Goal: Information Seeking & Learning: Find contact information

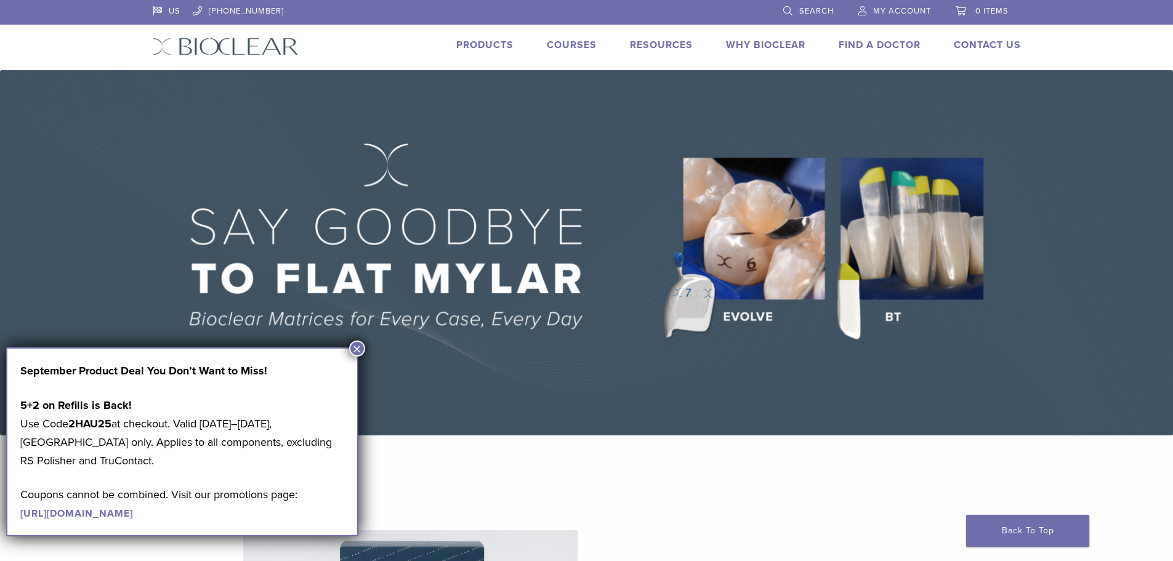
click at [359, 343] on button "×" at bounding box center [357, 349] width 16 height 16
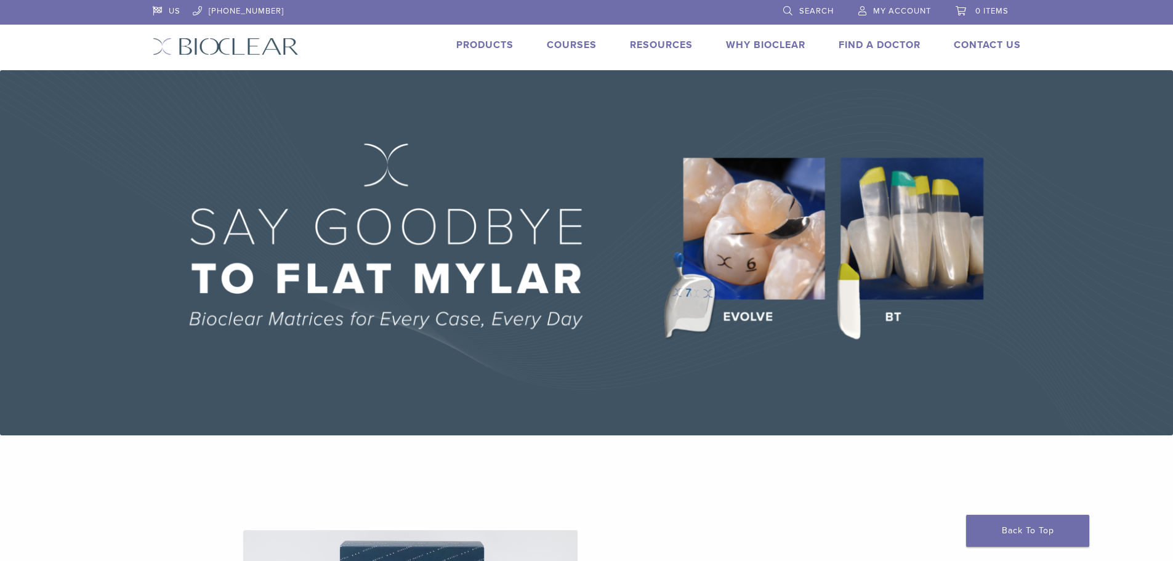
click at [900, 44] on link "Find A Doctor" at bounding box center [880, 45] width 82 height 12
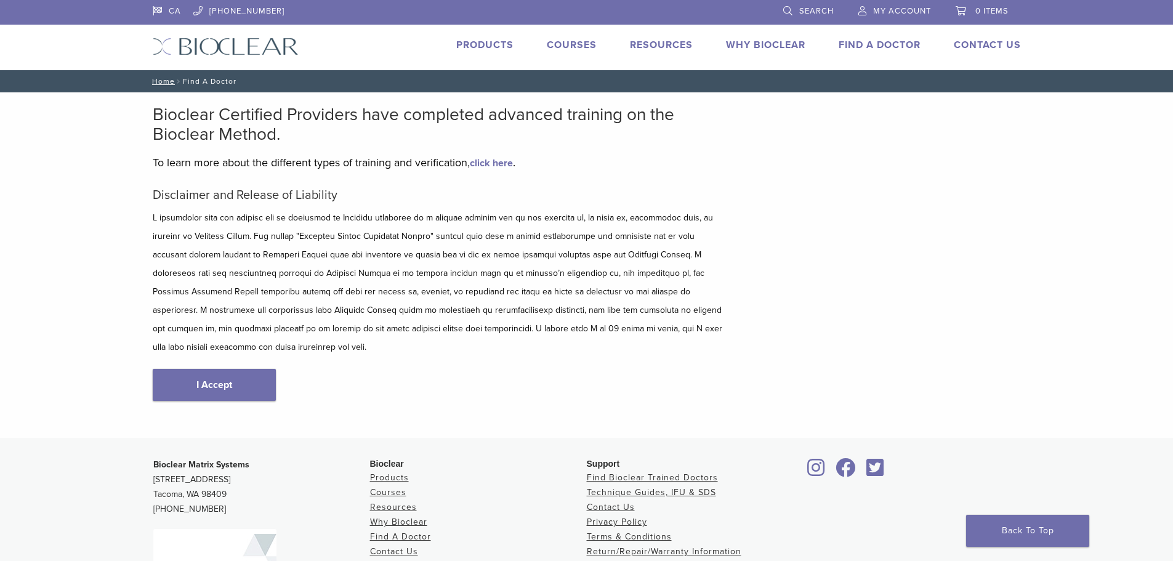
click at [220, 369] on link "I Accept" at bounding box center [214, 385] width 123 height 32
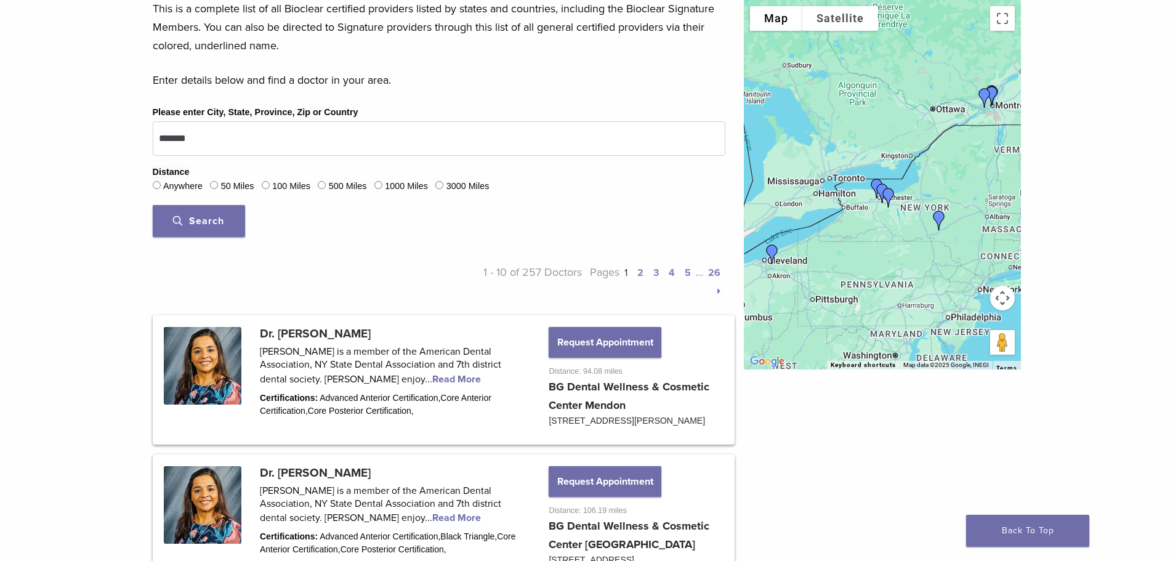
scroll to position [369, 0]
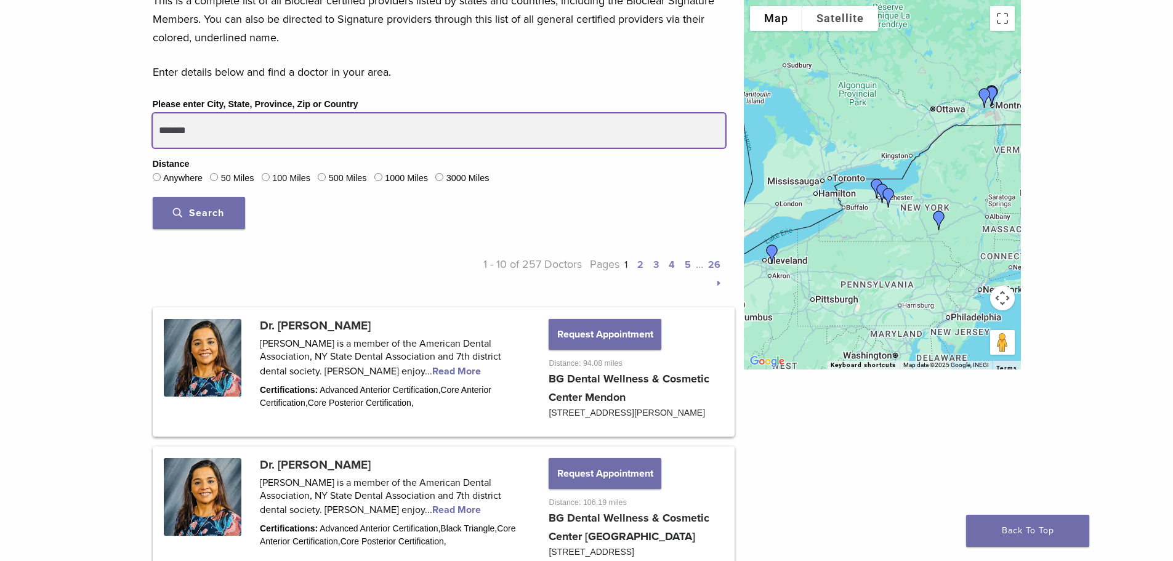
drag, startPoint x: 235, startPoint y: 128, endPoint x: 70, endPoint y: 125, distance: 165.1
click at [153, 197] on button "Search" at bounding box center [199, 213] width 92 height 32
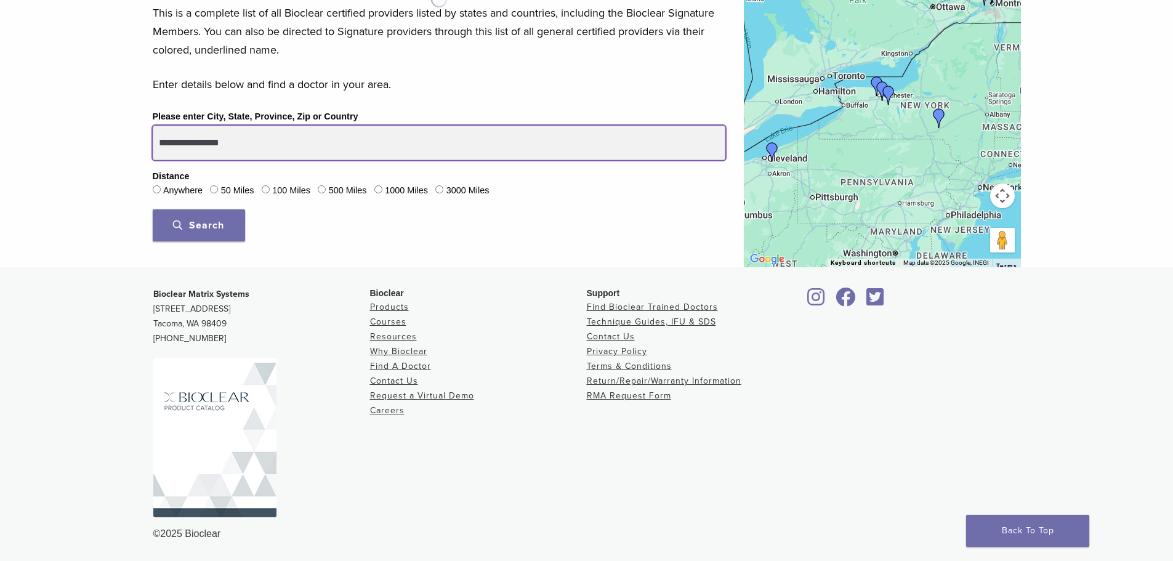
scroll to position [357, 0]
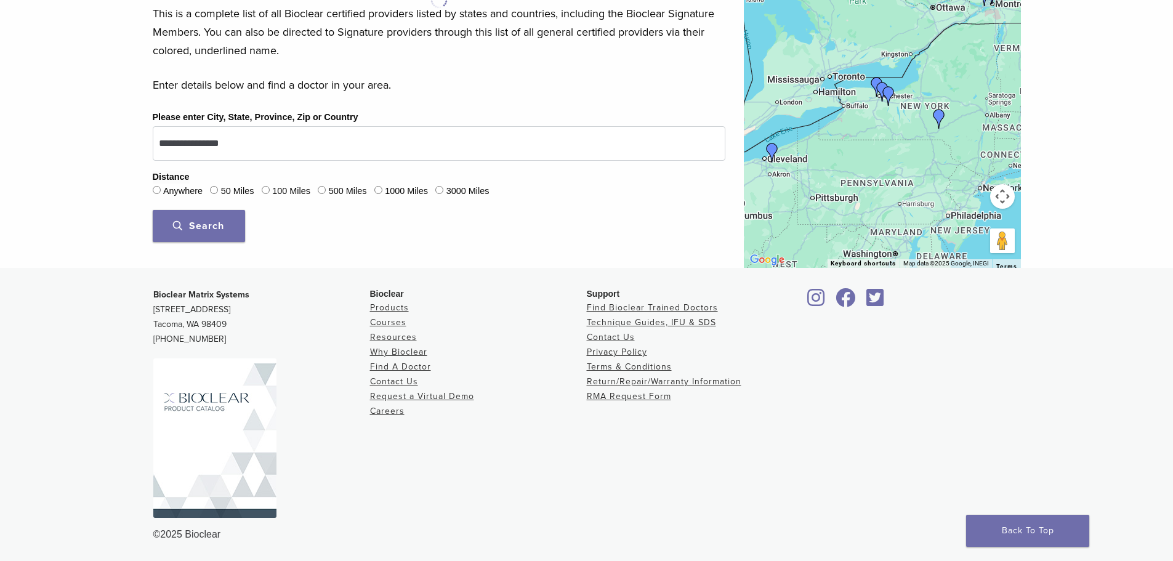
click at [209, 224] on span "Search" at bounding box center [198, 226] width 51 height 12
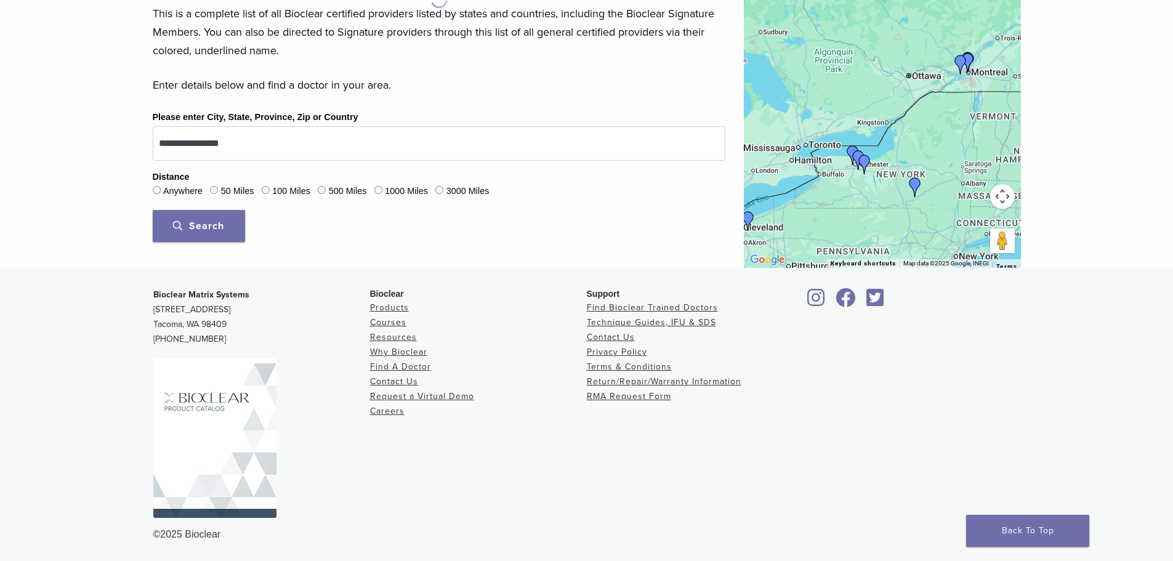
drag, startPoint x: 843, startPoint y: 96, endPoint x: 820, endPoint y: 166, distance: 74.0
click at [820, 166] on div at bounding box center [882, 82] width 277 height 369
click at [858, 151] on img "Dr. Svetlana Yurovskiy" at bounding box center [865, 165] width 30 height 30
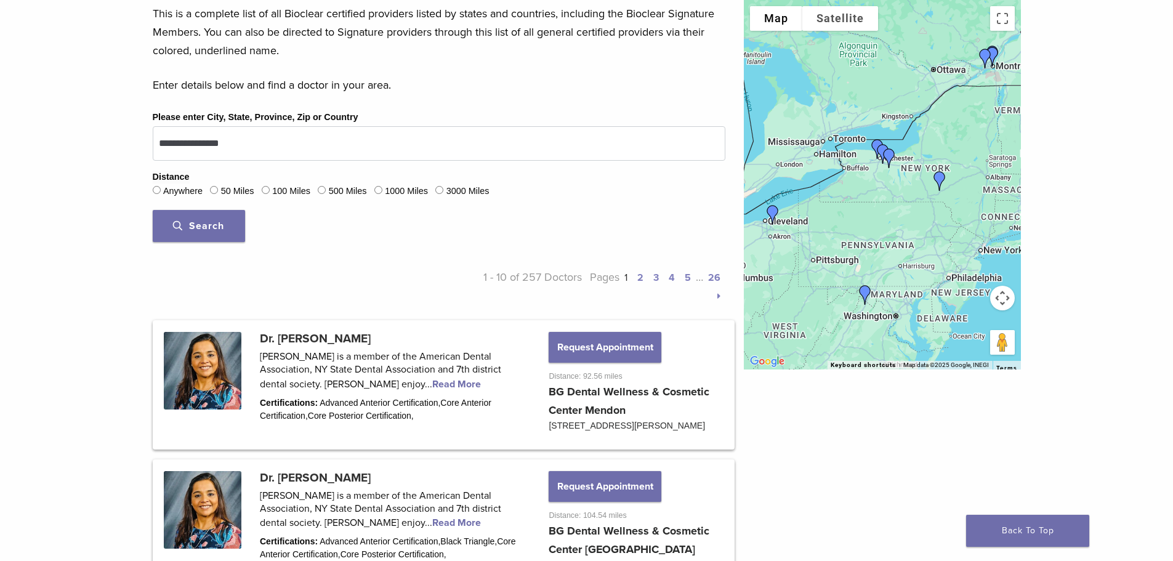
click at [875, 141] on img "Dr. Bhumija Gupta" at bounding box center [883, 154] width 30 height 30
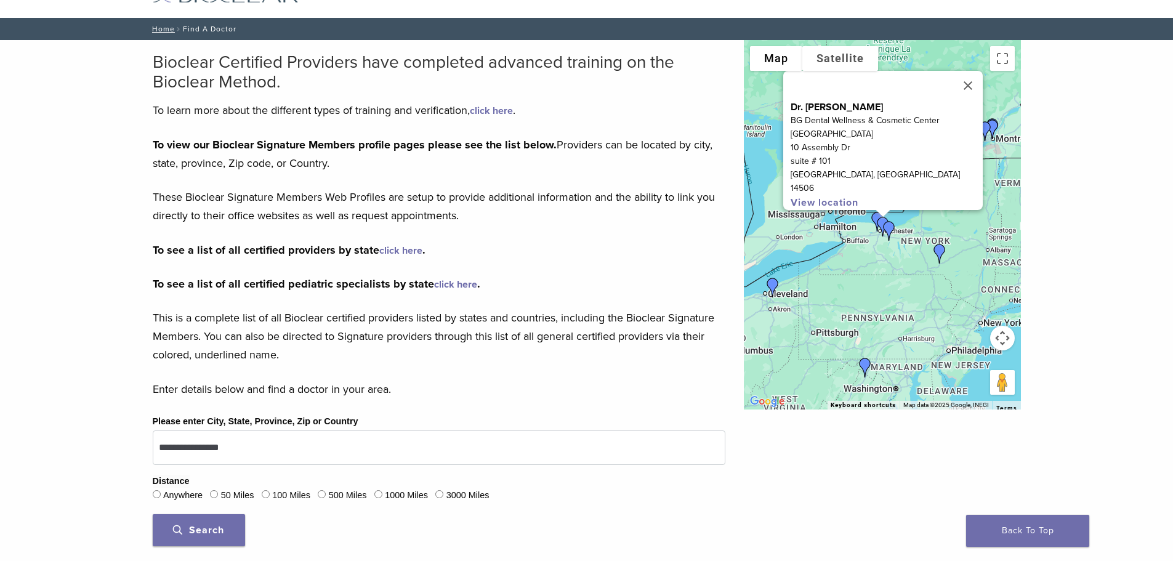
scroll to position [0, 0]
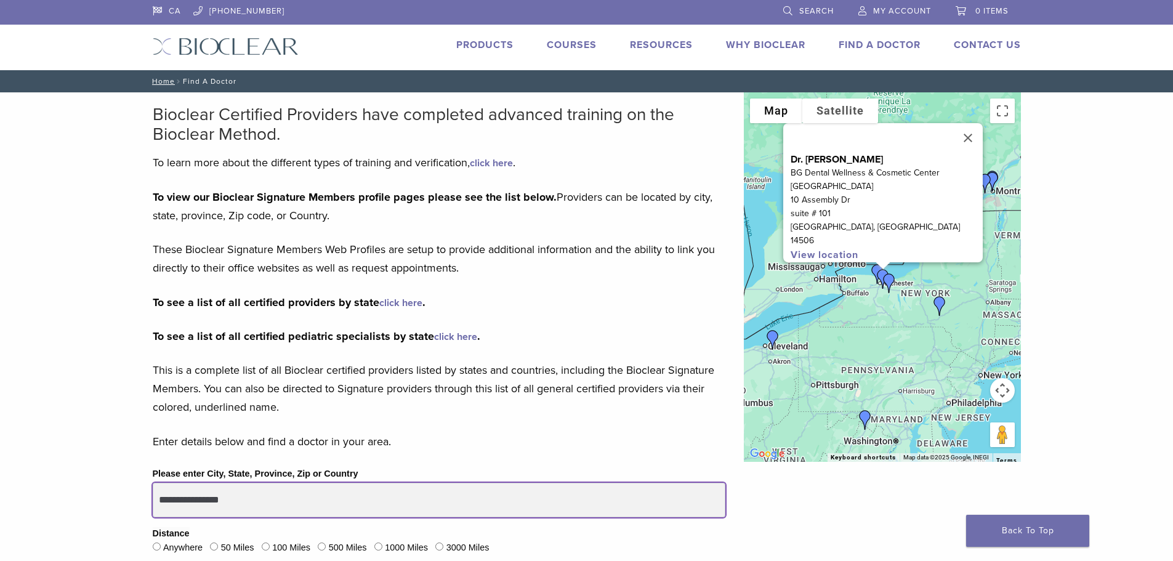
click at [261, 502] on input "**********" at bounding box center [439, 500] width 573 height 34
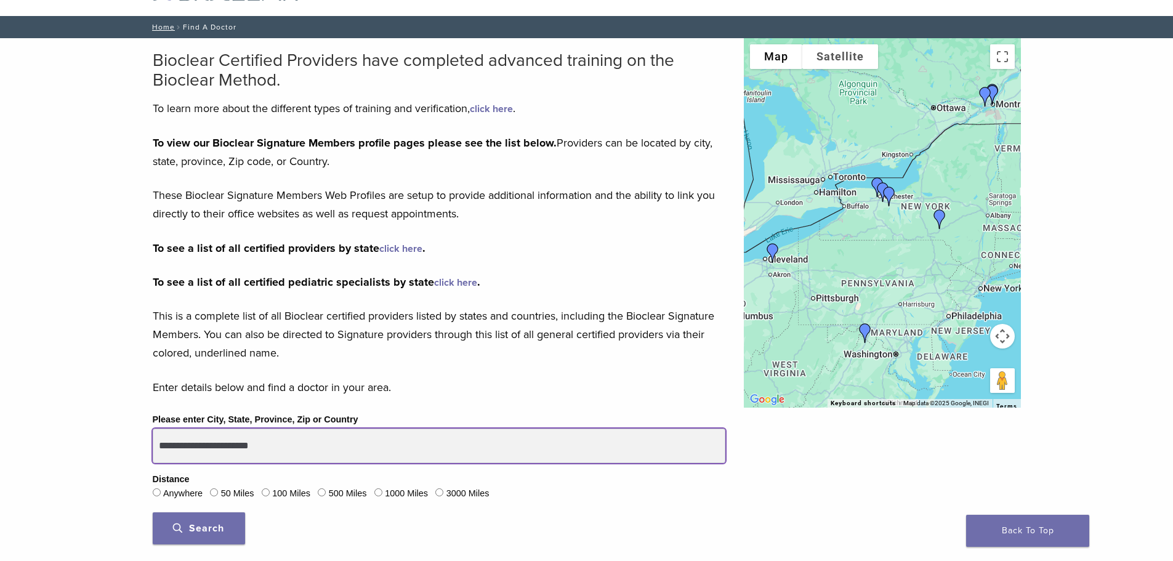
scroll to position [123, 0]
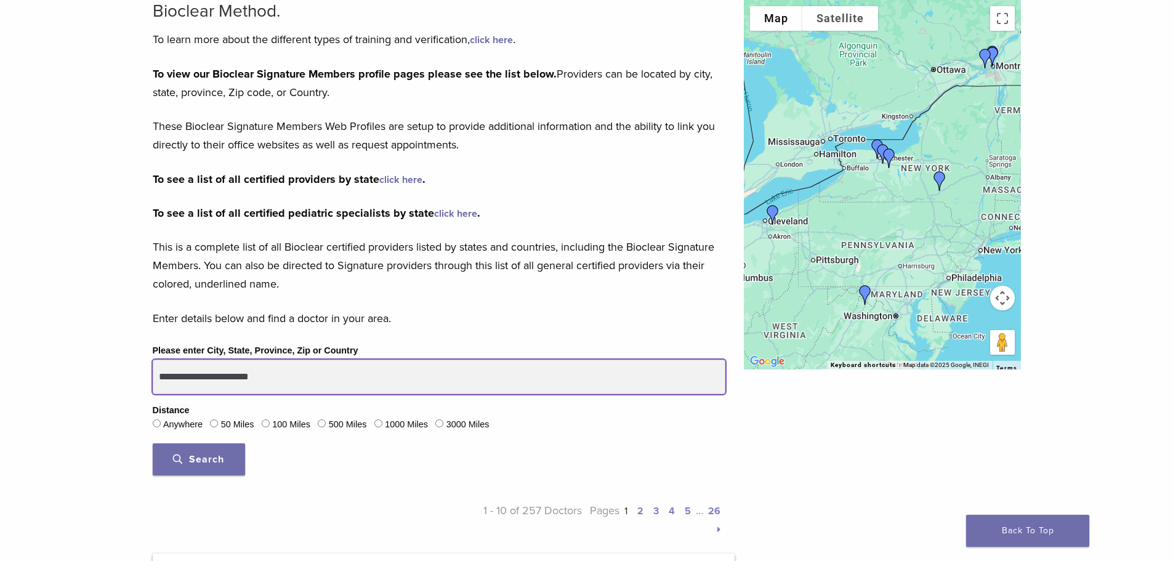
drag, startPoint x: 286, startPoint y: 375, endPoint x: 79, endPoint y: 362, distance: 206.7
click at [153, 443] on button "Search" at bounding box center [199, 459] width 92 height 32
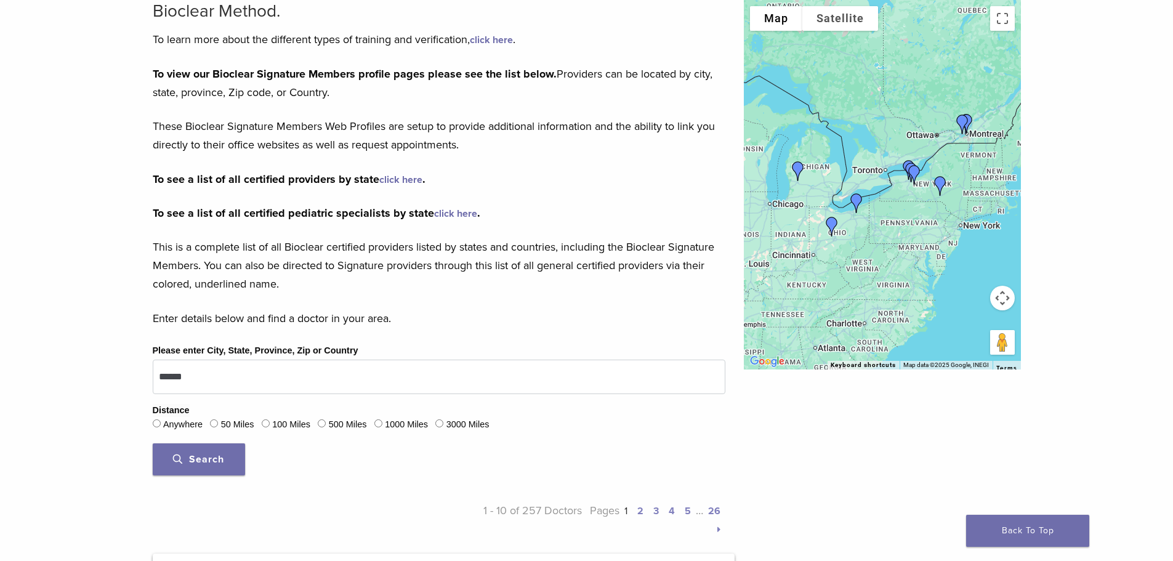
click at [964, 123] on img "Dr. Nicolas Cohen" at bounding box center [963, 125] width 30 height 30
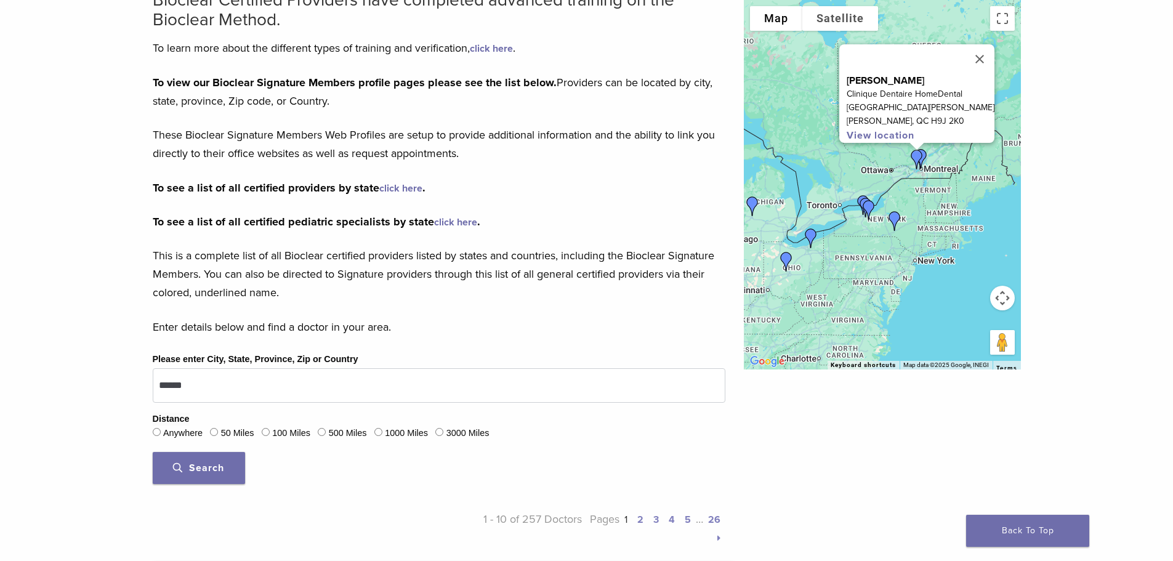
scroll to position [204, 0]
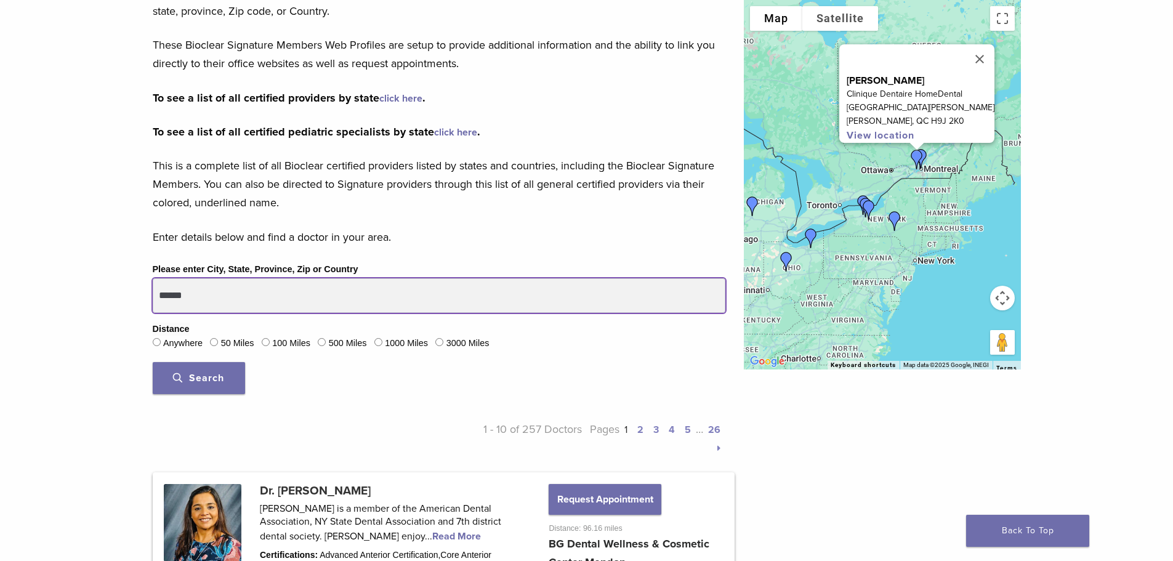
drag, startPoint x: 200, startPoint y: 296, endPoint x: 139, endPoint y: 288, distance: 62.2
drag, startPoint x: 190, startPoint y: 295, endPoint x: 143, endPoint y: 293, distance: 46.8
click at [143, 293] on div "Please enter City, State, Province, Zip or Country ***** Distance Anywhere 50 M…" at bounding box center [438, 333] width 591 height 142
type input "******"
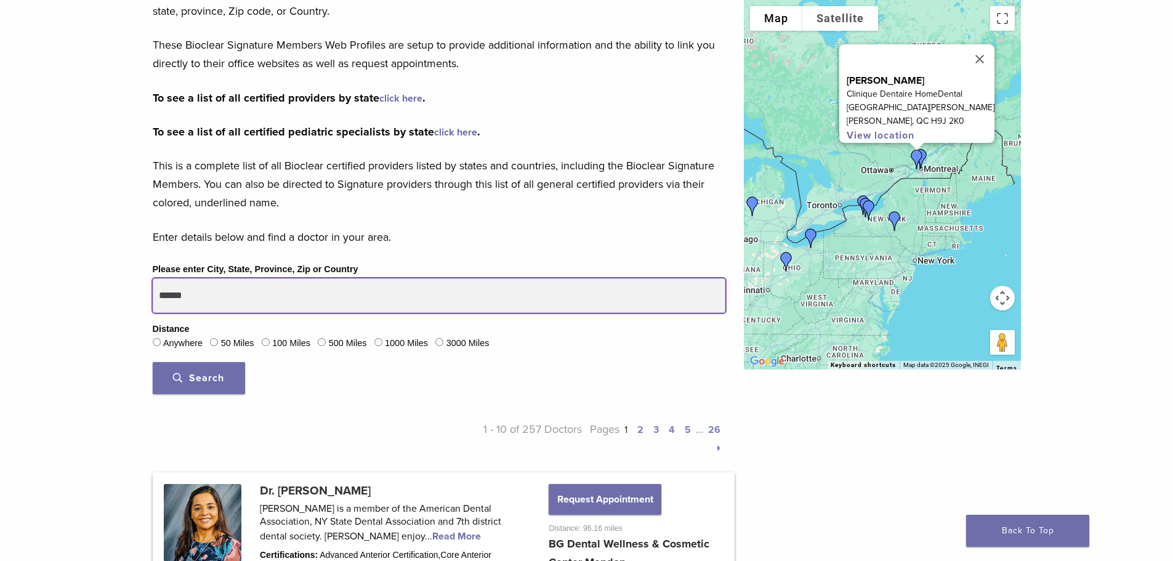
click at [153, 362] on button "Search" at bounding box center [199, 378] width 92 height 32
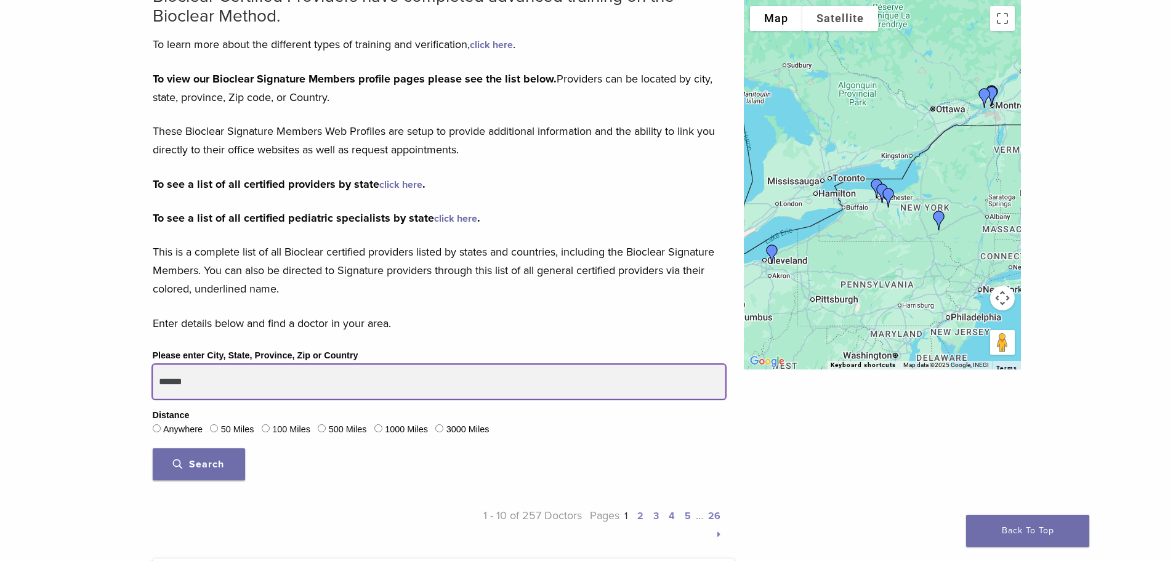
scroll to position [0, 0]
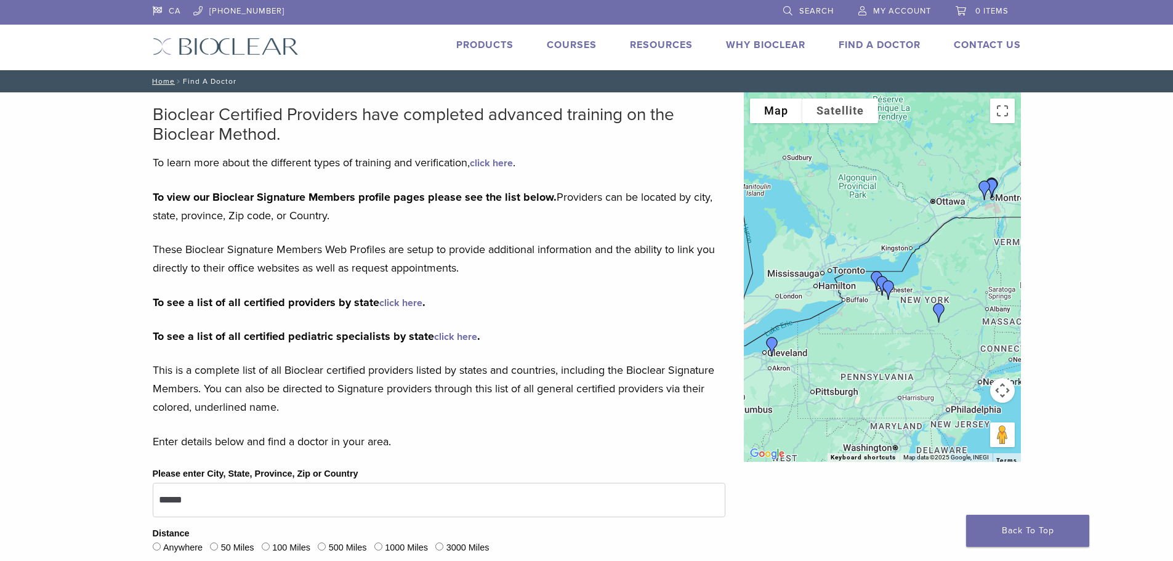
click at [158, 11] on link "CA" at bounding box center [167, 9] width 28 height 18
click at [871, 44] on link "Find A Doctor" at bounding box center [880, 45] width 82 height 12
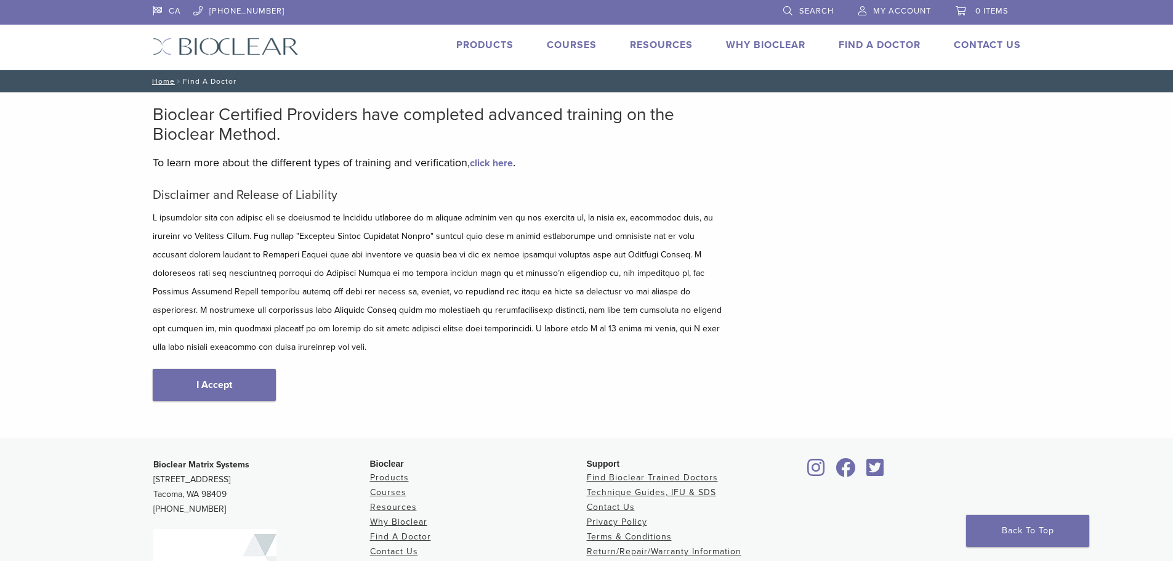
click at [501, 161] on link "click here" at bounding box center [491, 163] width 43 height 12
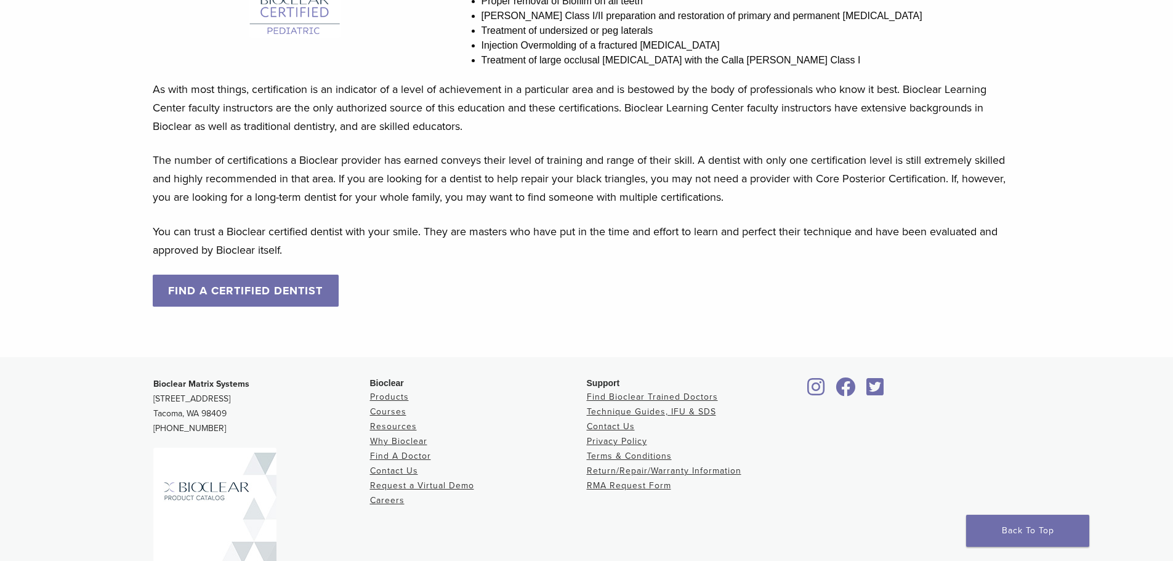
scroll to position [1108, 0]
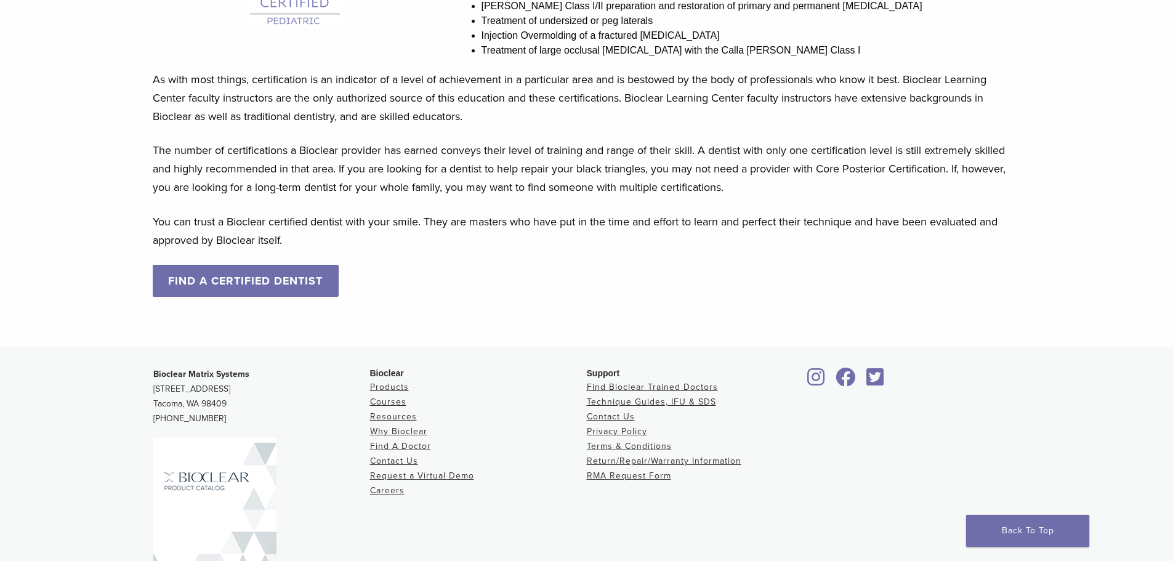
click at [273, 280] on link "FIND A CERTIFIED DENTIST" at bounding box center [246, 281] width 187 height 32
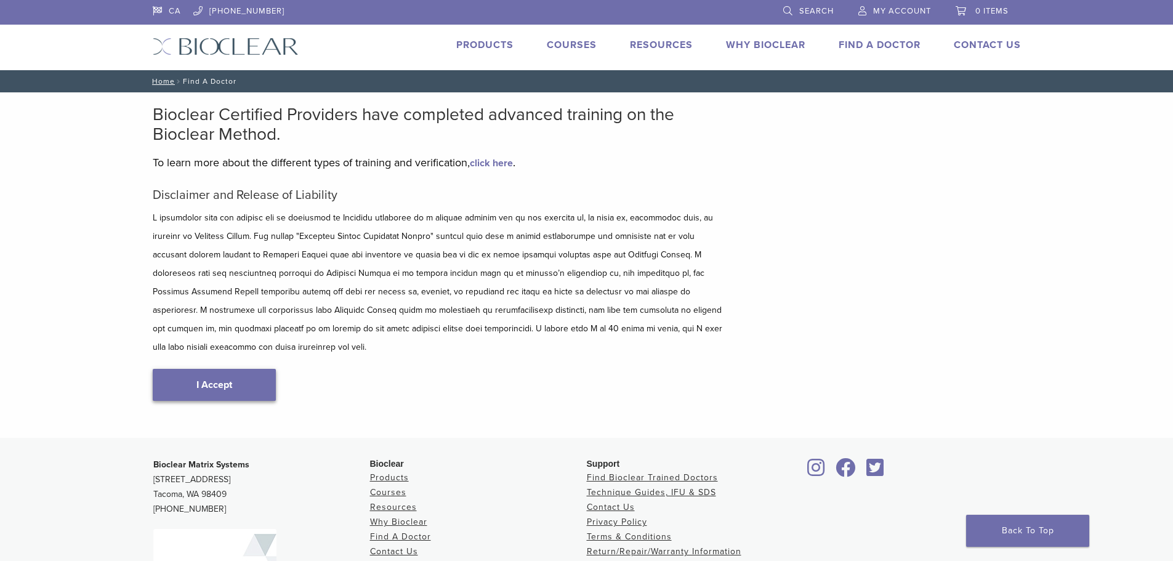
click at [238, 371] on link "I Accept" at bounding box center [214, 385] width 123 height 32
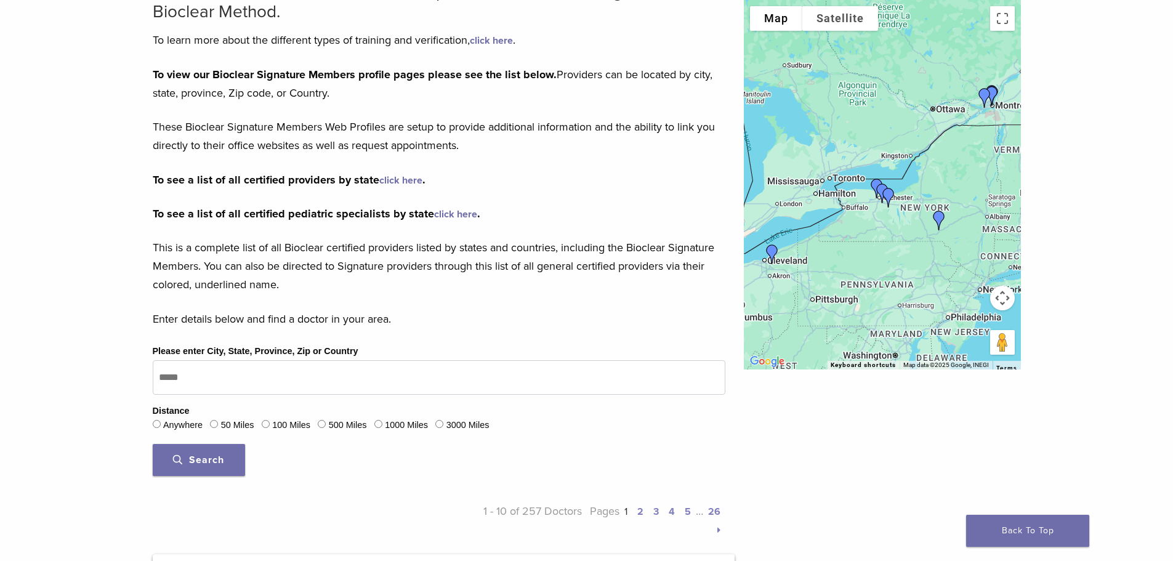
scroll to position [123, 0]
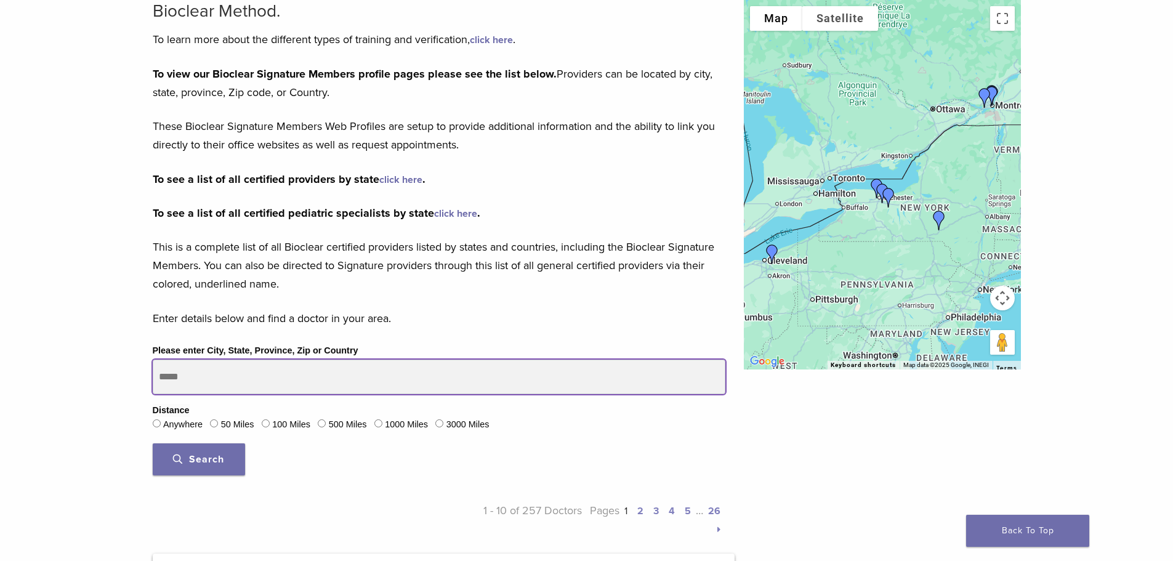
drag, startPoint x: 193, startPoint y: 376, endPoint x: 128, endPoint y: 382, distance: 65.5
type input "**********"
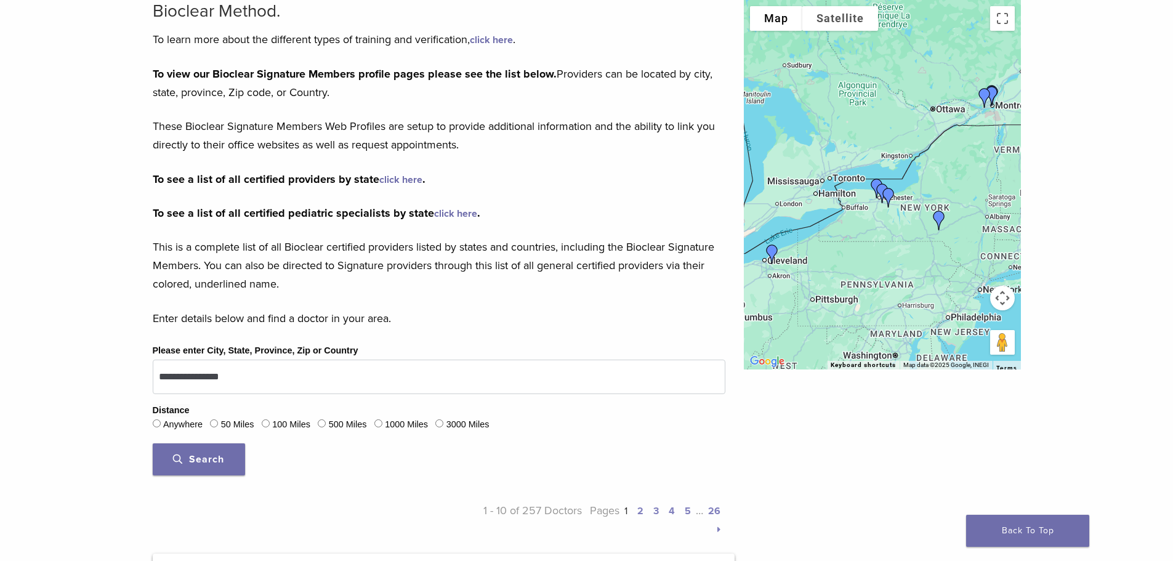
click at [215, 456] on span "Search" at bounding box center [198, 459] width 51 height 12
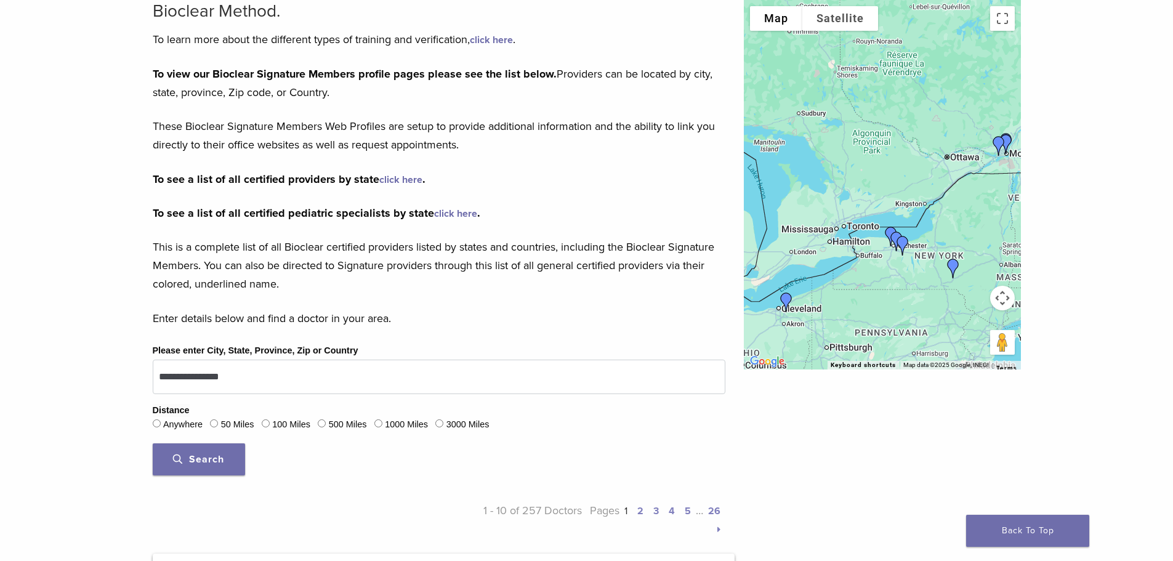
drag, startPoint x: 863, startPoint y: 129, endPoint x: 879, endPoint y: 218, distance: 90.7
click at [879, 218] on div at bounding box center [882, 184] width 277 height 369
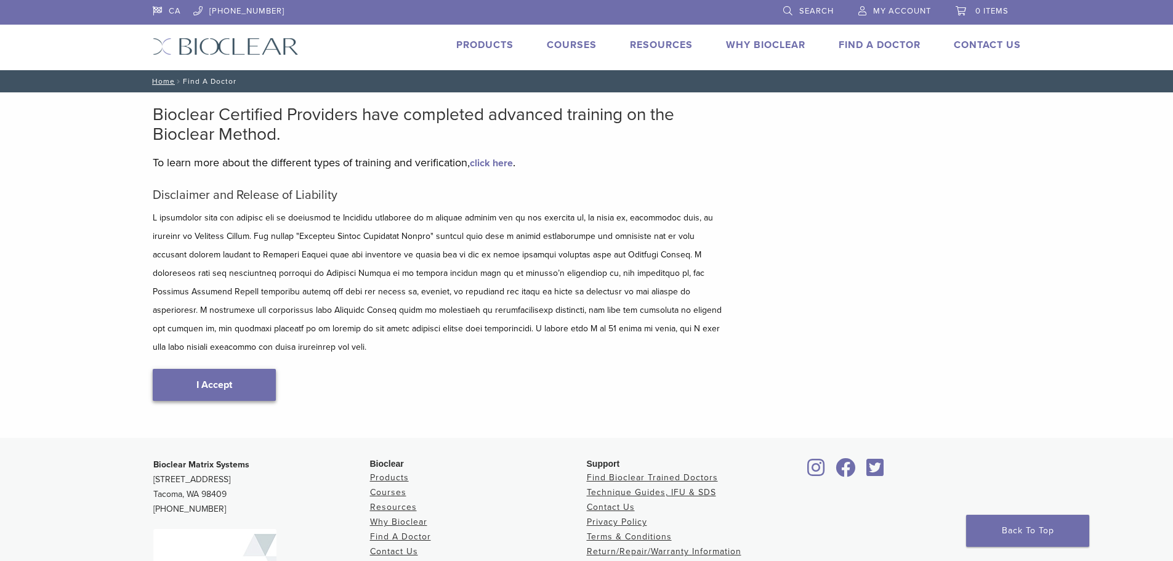
click at [222, 369] on link "I Accept" at bounding box center [214, 385] width 123 height 32
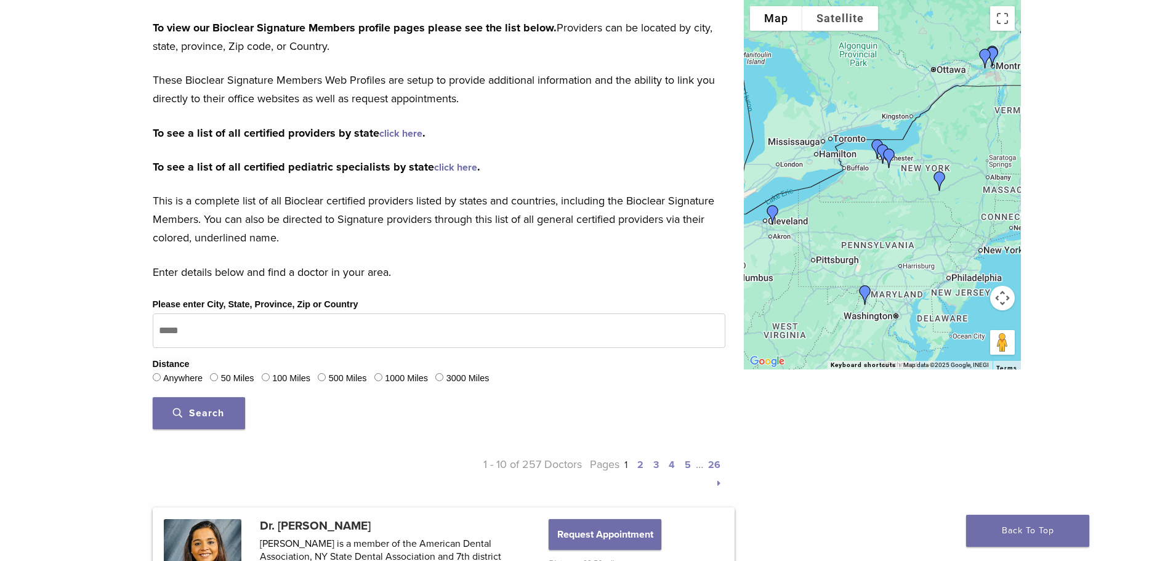
scroll to position [185, 0]
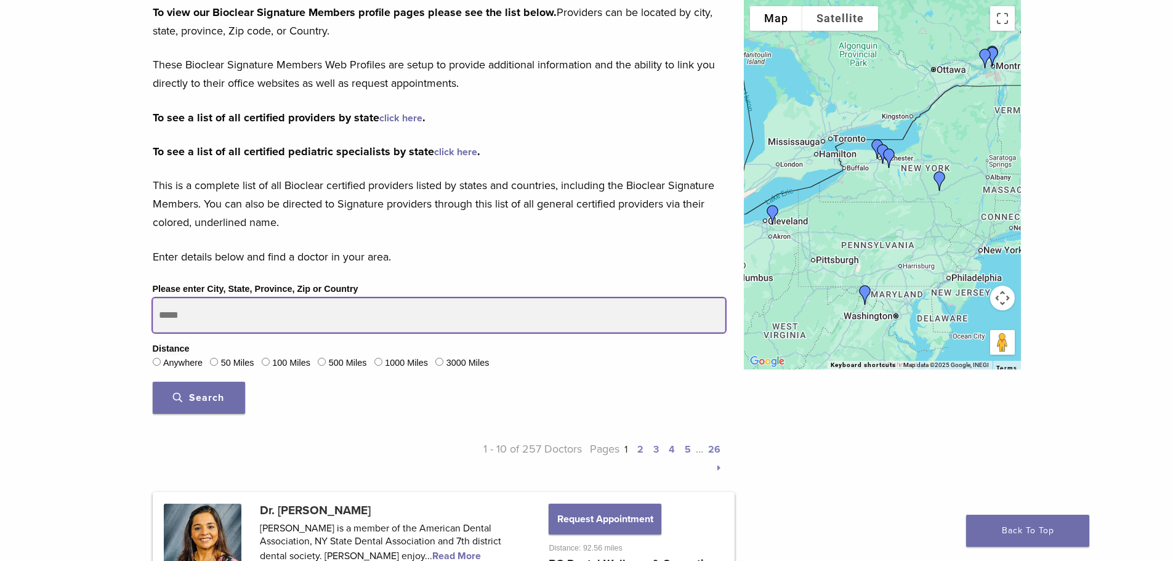
drag, startPoint x: 216, startPoint y: 317, endPoint x: 135, endPoint y: 313, distance: 80.8
click at [156, 315] on input "**********" at bounding box center [439, 315] width 573 height 34
click at [201, 317] on input "**********" at bounding box center [439, 315] width 573 height 34
type input "**********"
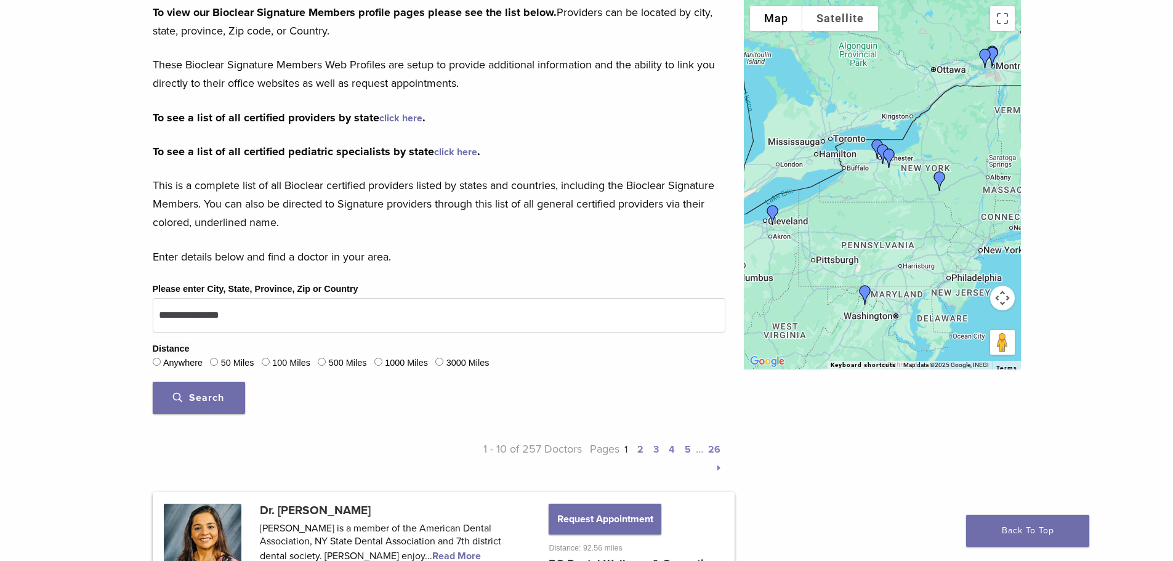
click at [180, 398] on span "Search" at bounding box center [198, 398] width 51 height 12
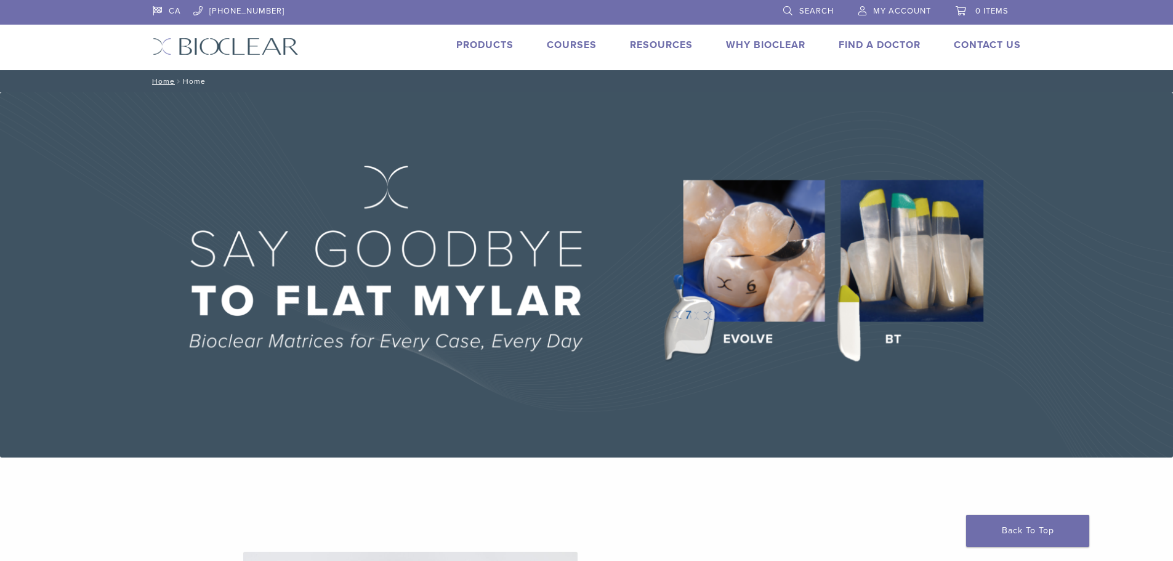
click at [863, 42] on link "Find A Doctor" at bounding box center [880, 45] width 82 height 12
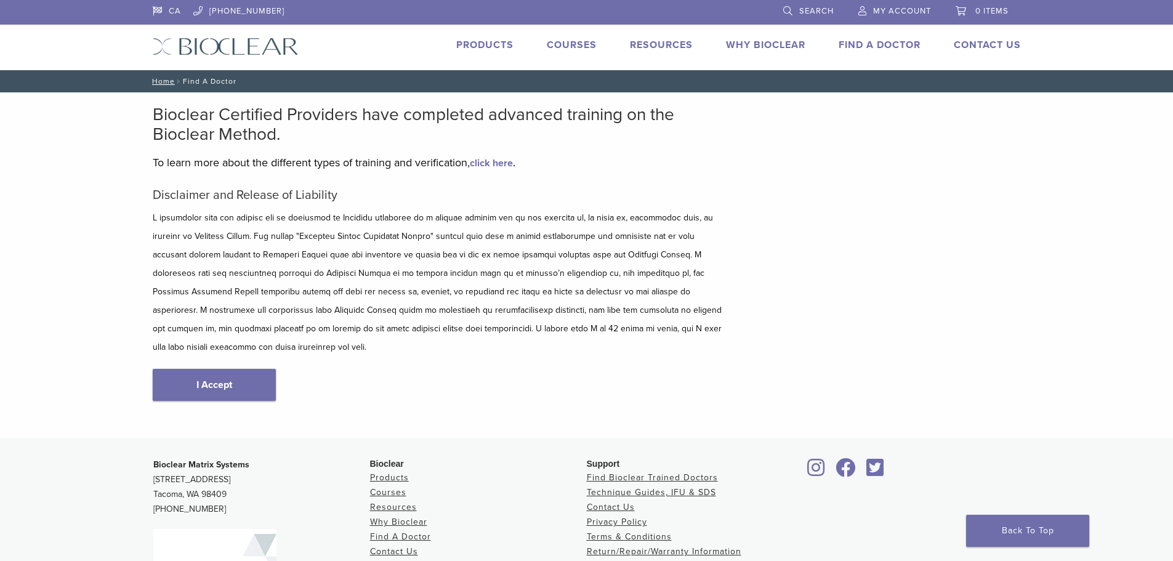
click at [174, 7] on link "CA" at bounding box center [167, 9] width 28 height 18
click at [224, 371] on link "I Accept" at bounding box center [214, 385] width 123 height 32
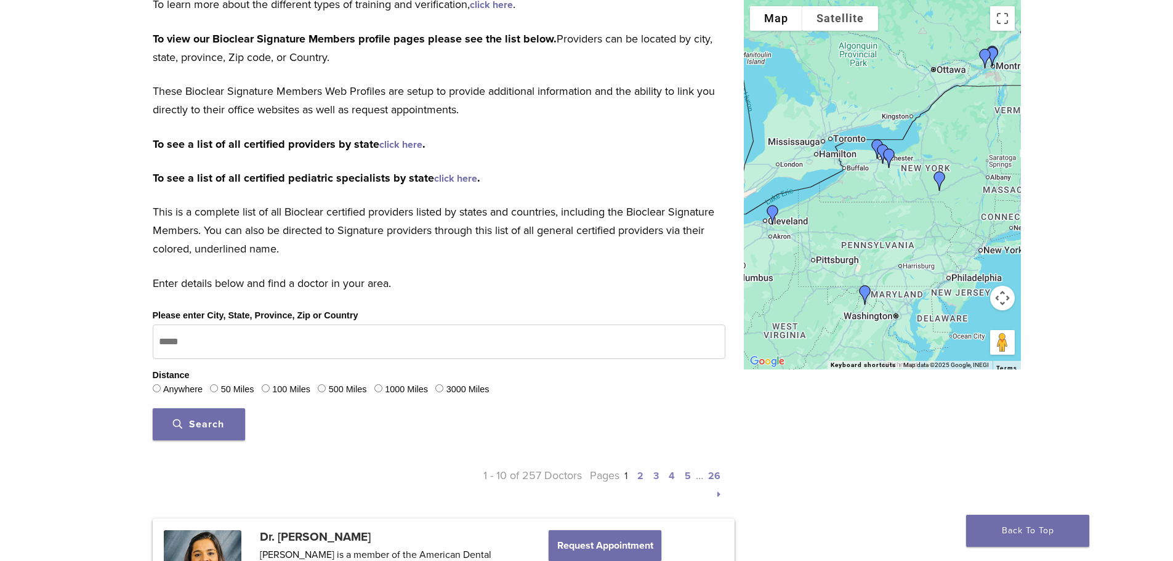
scroll to position [185, 0]
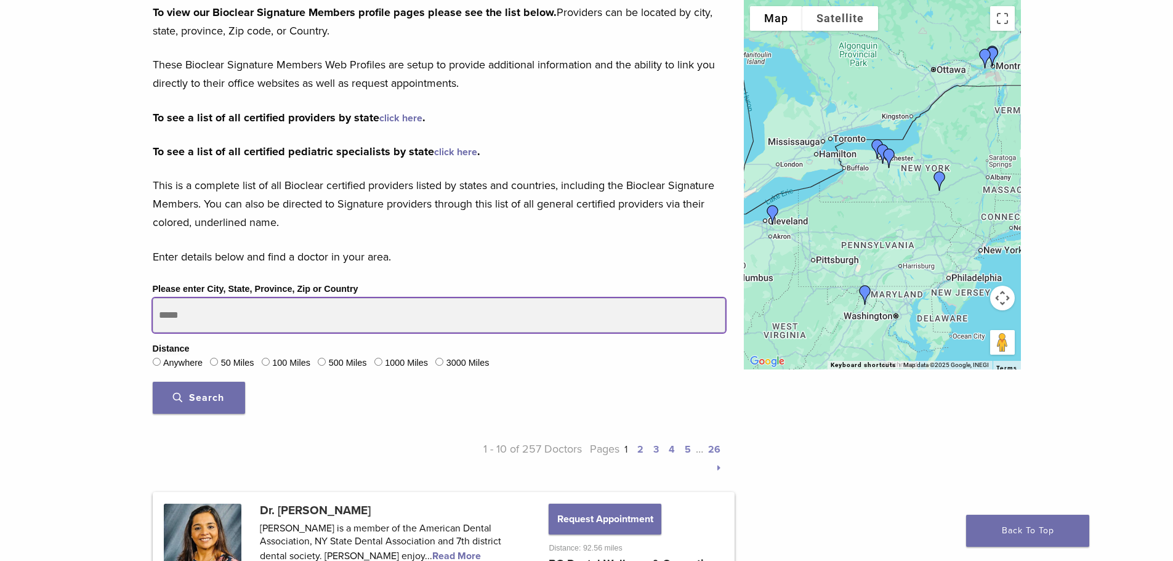
drag, startPoint x: 206, startPoint y: 313, endPoint x: 145, endPoint y: 318, distance: 60.5
click at [145, 318] on div "Please enter City, State, Province, Zip or Country Distance Anywhere 50 Miles 1…" at bounding box center [438, 352] width 591 height 142
type input "**********"
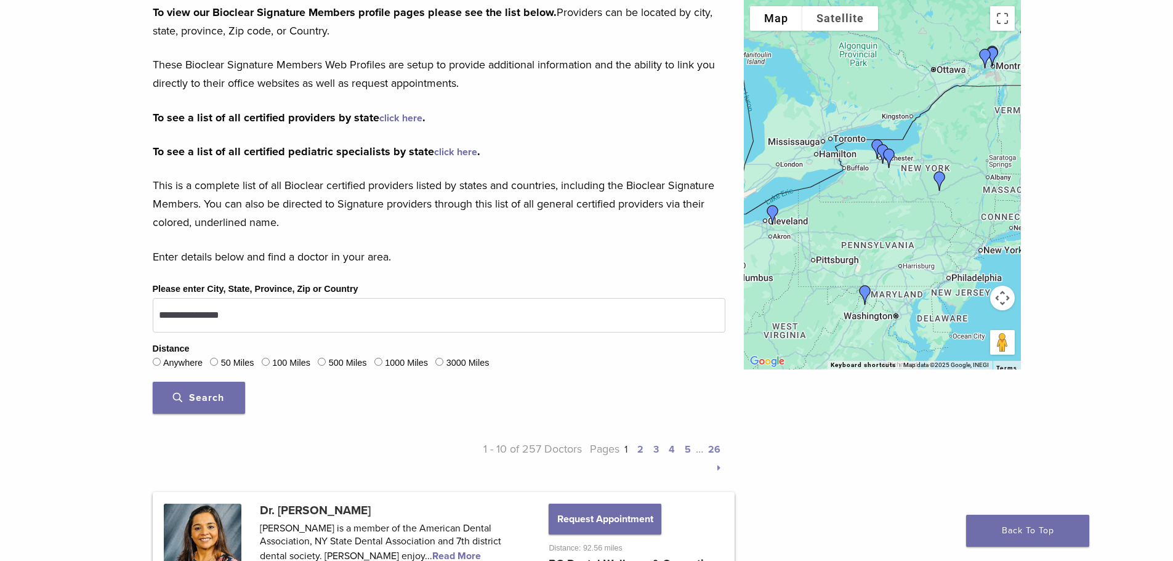
click at [215, 394] on span "Search" at bounding box center [198, 398] width 51 height 12
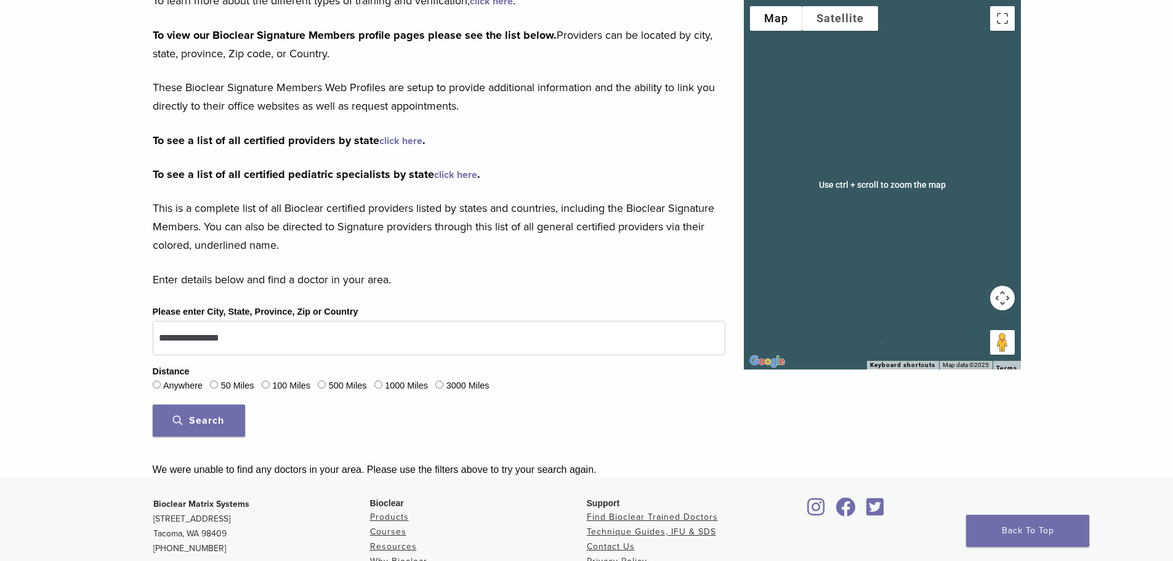
scroll to position [246, 0]
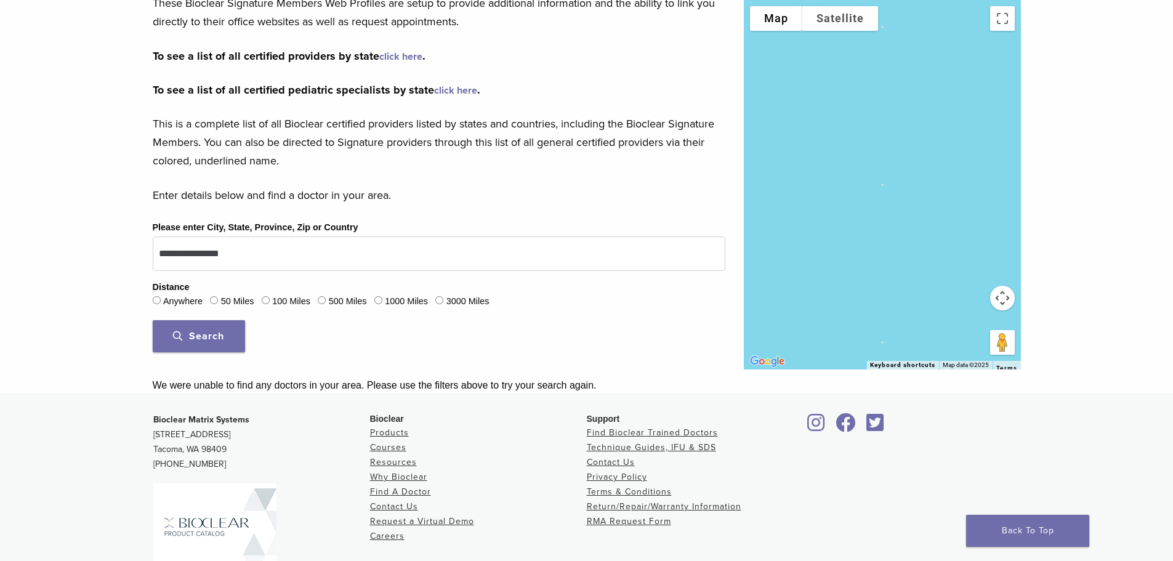
click at [915, 189] on div at bounding box center [882, 184] width 277 height 369
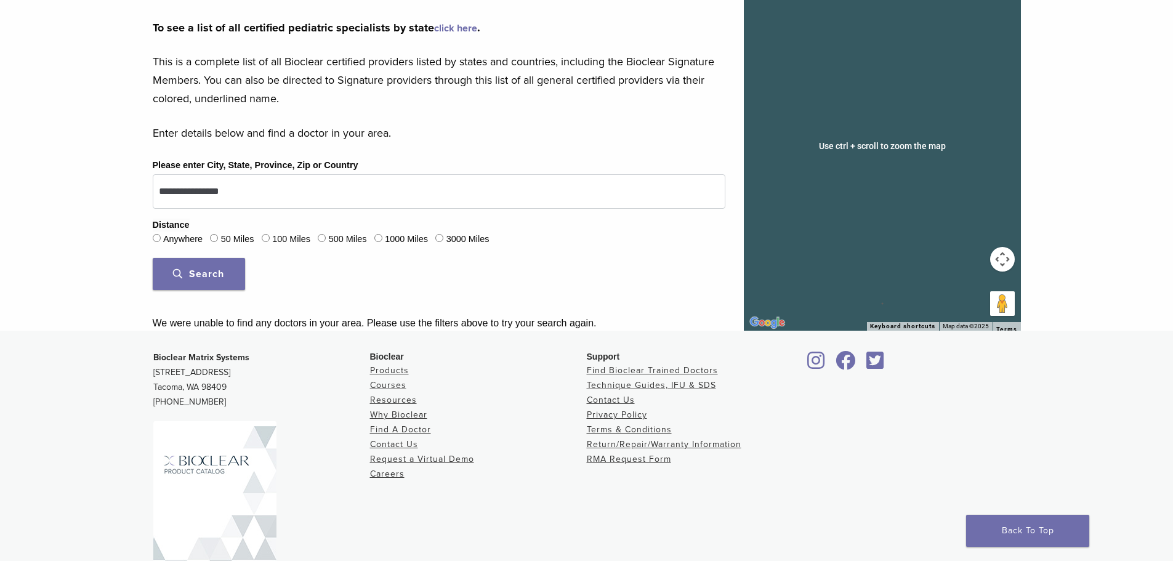
scroll to position [187, 0]
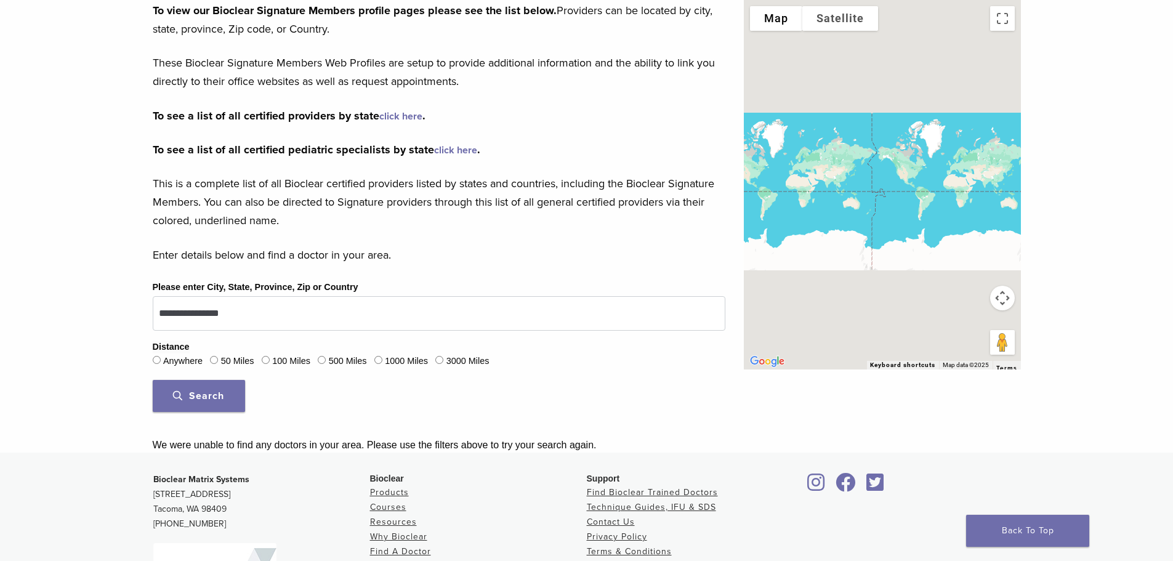
drag, startPoint x: 826, startPoint y: 115, endPoint x: 989, endPoint y: 169, distance: 172.1
click at [989, 169] on div at bounding box center [882, 184] width 277 height 369
click at [905, 167] on div at bounding box center [882, 184] width 277 height 369
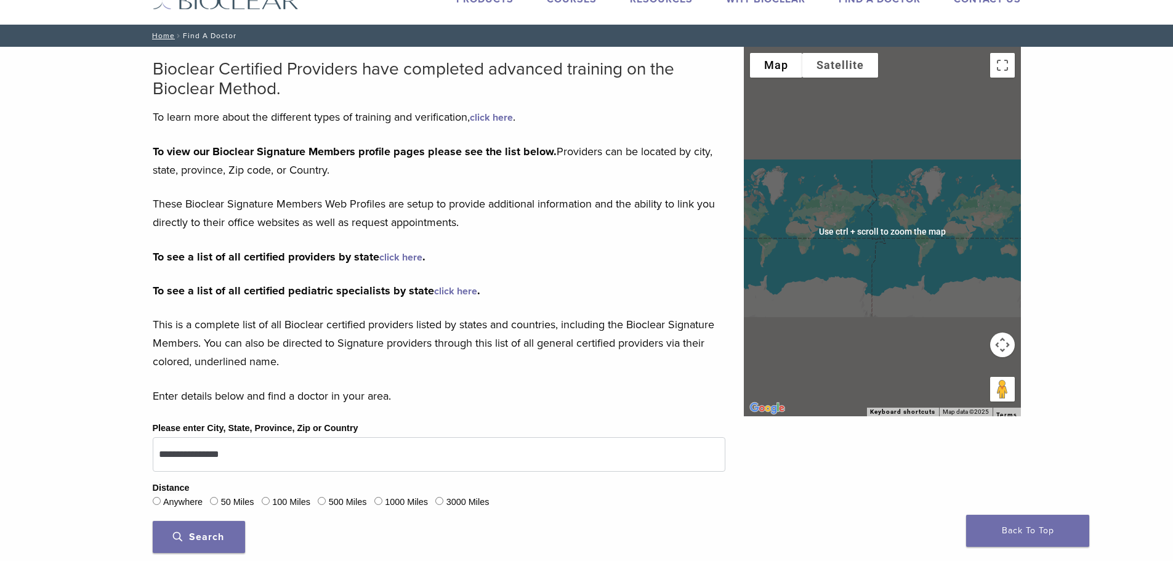
scroll to position [2, 0]
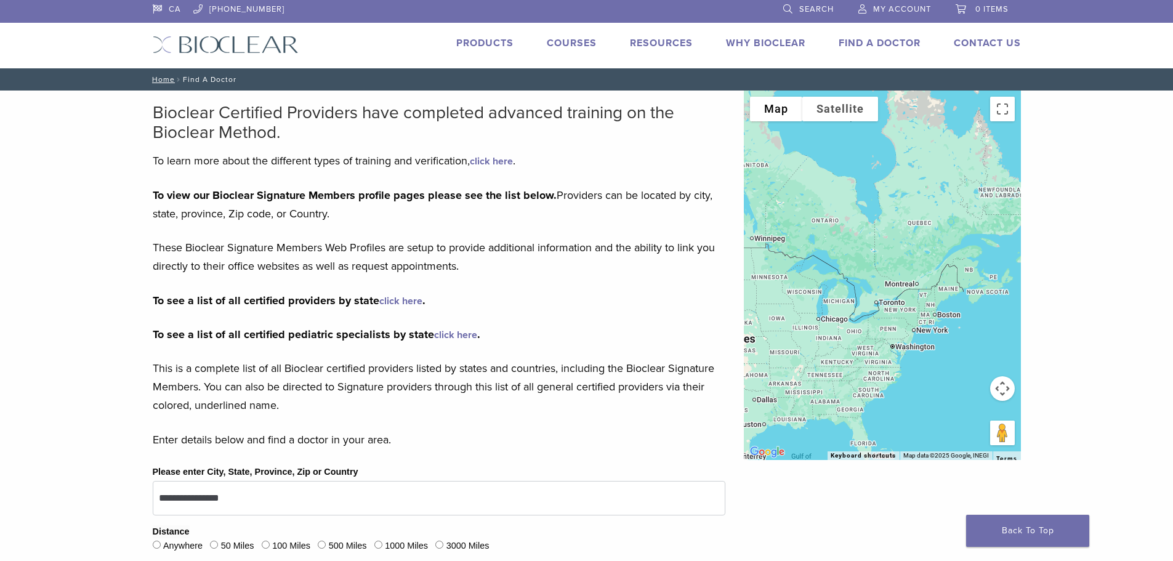
drag, startPoint x: 930, startPoint y: 193, endPoint x: 773, endPoint y: 278, distance: 177.7
click at [751, 271] on div at bounding box center [882, 275] width 277 height 369
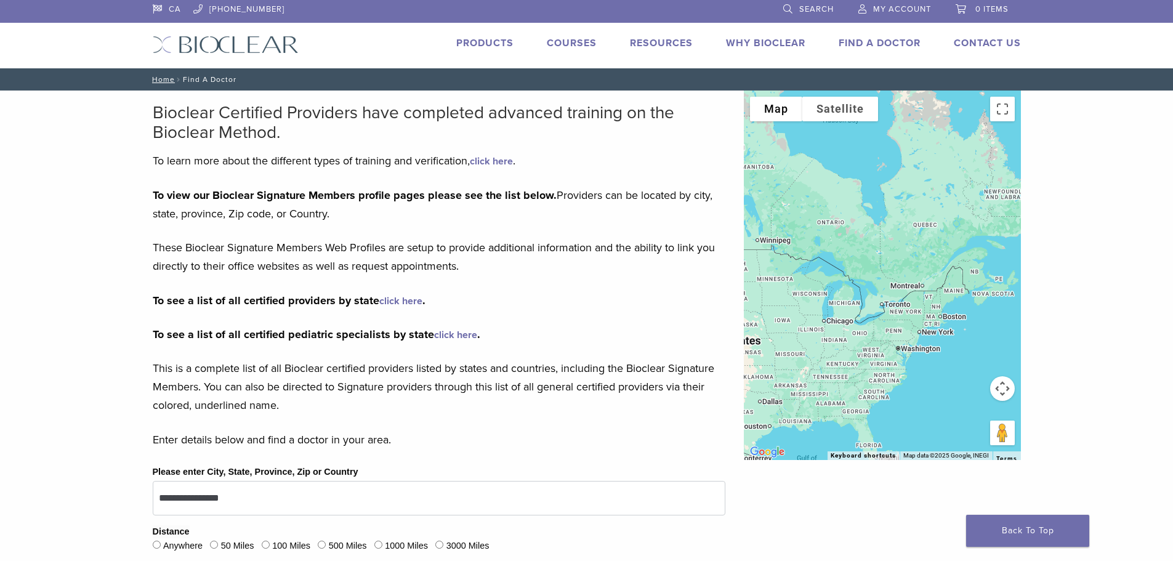
click at [882, 307] on div at bounding box center [882, 275] width 277 height 369
click at [882, 305] on div at bounding box center [882, 275] width 277 height 369
